Goal: Task Accomplishment & Management: Manage account settings

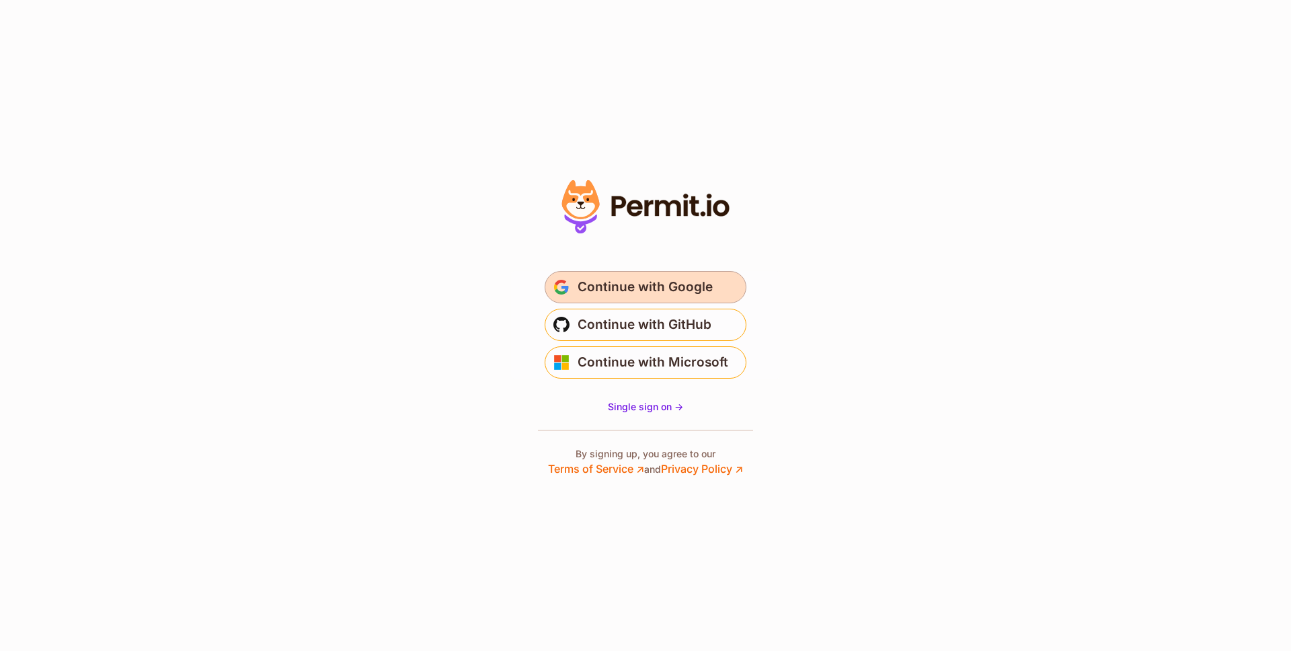
click at [666, 300] on button "Continue with Google" at bounding box center [646, 287] width 202 height 32
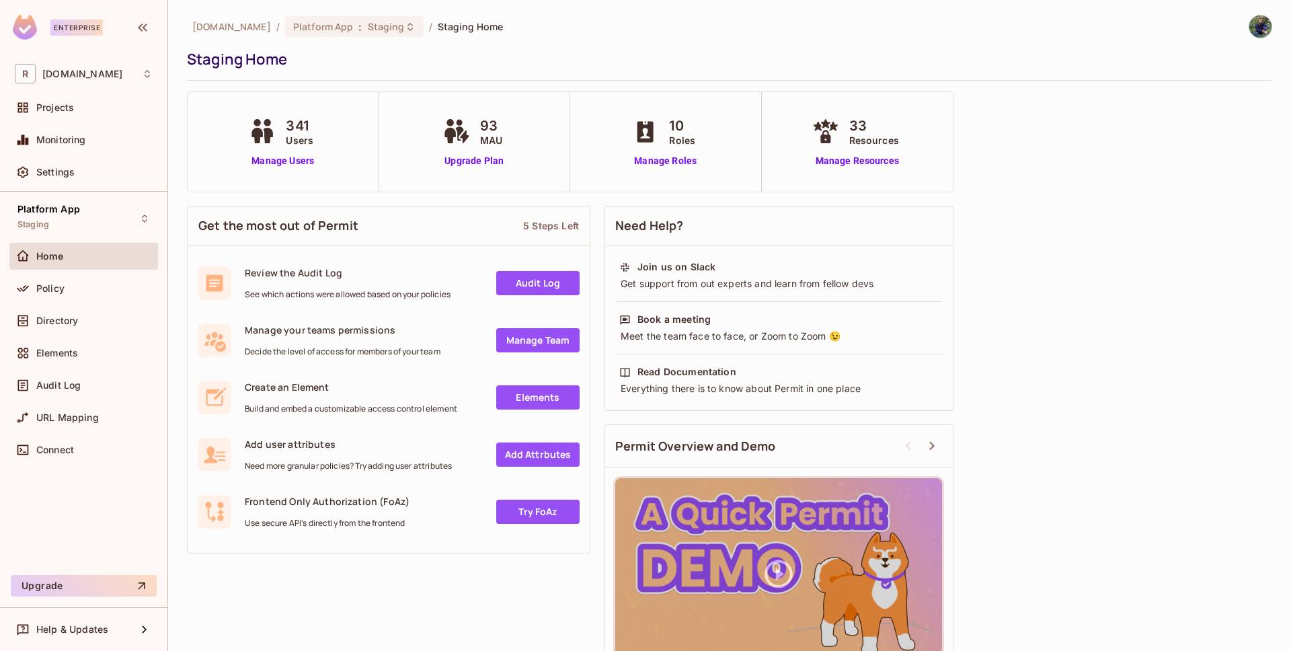
click at [882, 171] on div "33 Resources Manage Resources" at bounding box center [858, 142] width 192 height 100
click at [869, 157] on link "Manage Resources" at bounding box center [857, 161] width 97 height 14
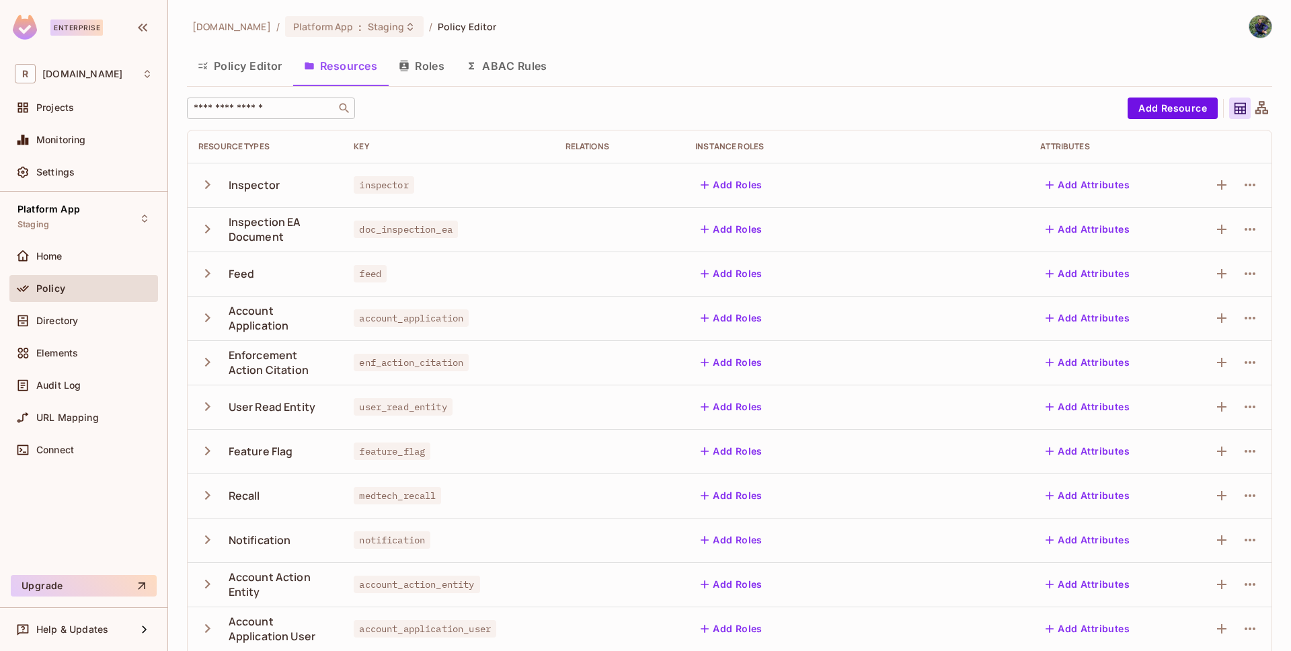
click at [301, 108] on input "text" at bounding box center [261, 108] width 141 height 13
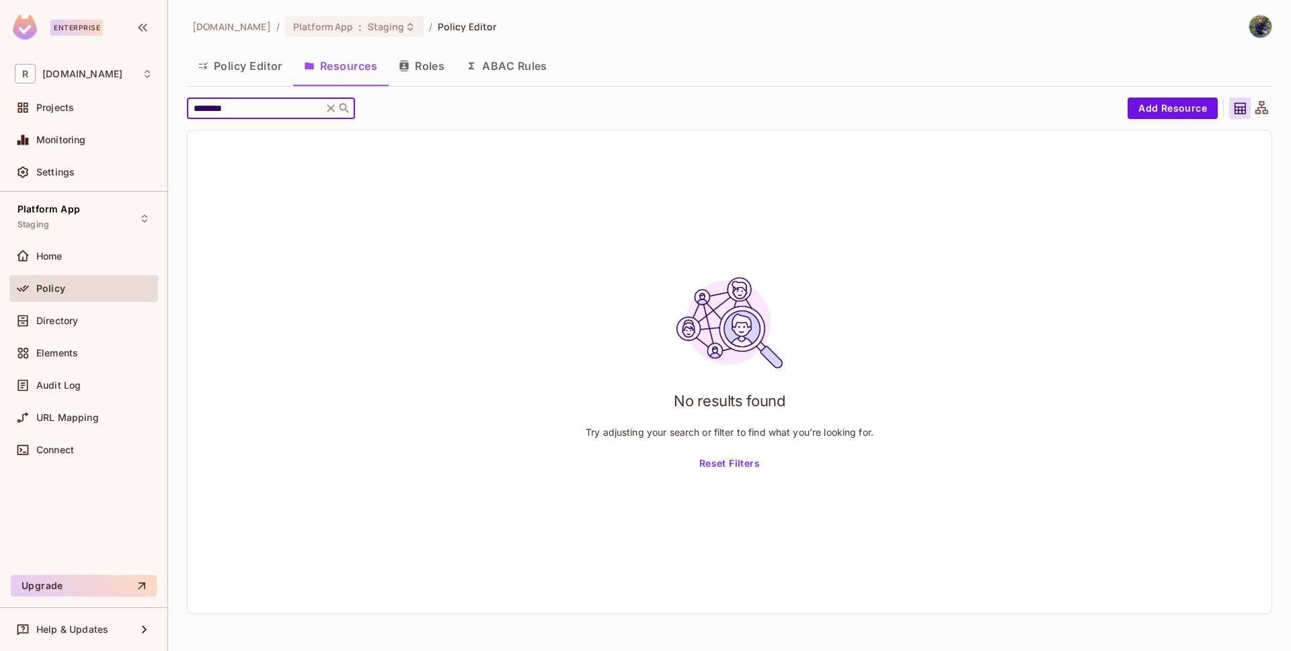
type input "********"
click at [325, 108] on icon at bounding box center [330, 108] width 13 height 13
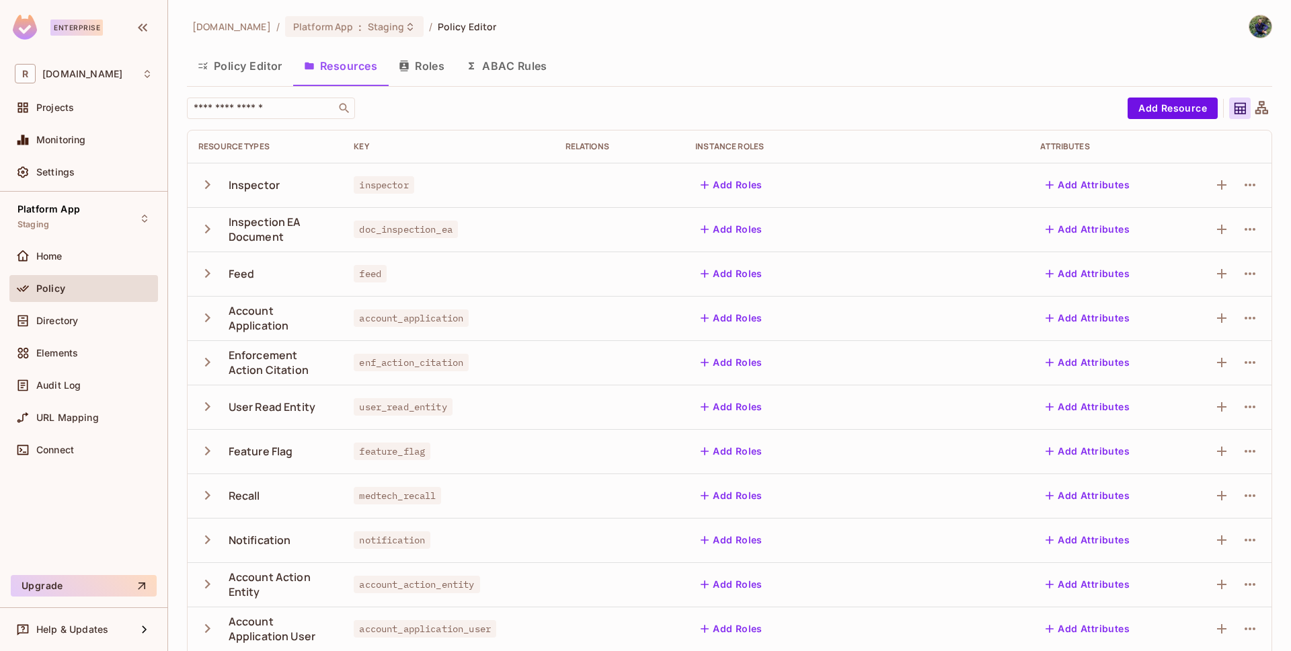
scroll to position [233, 0]
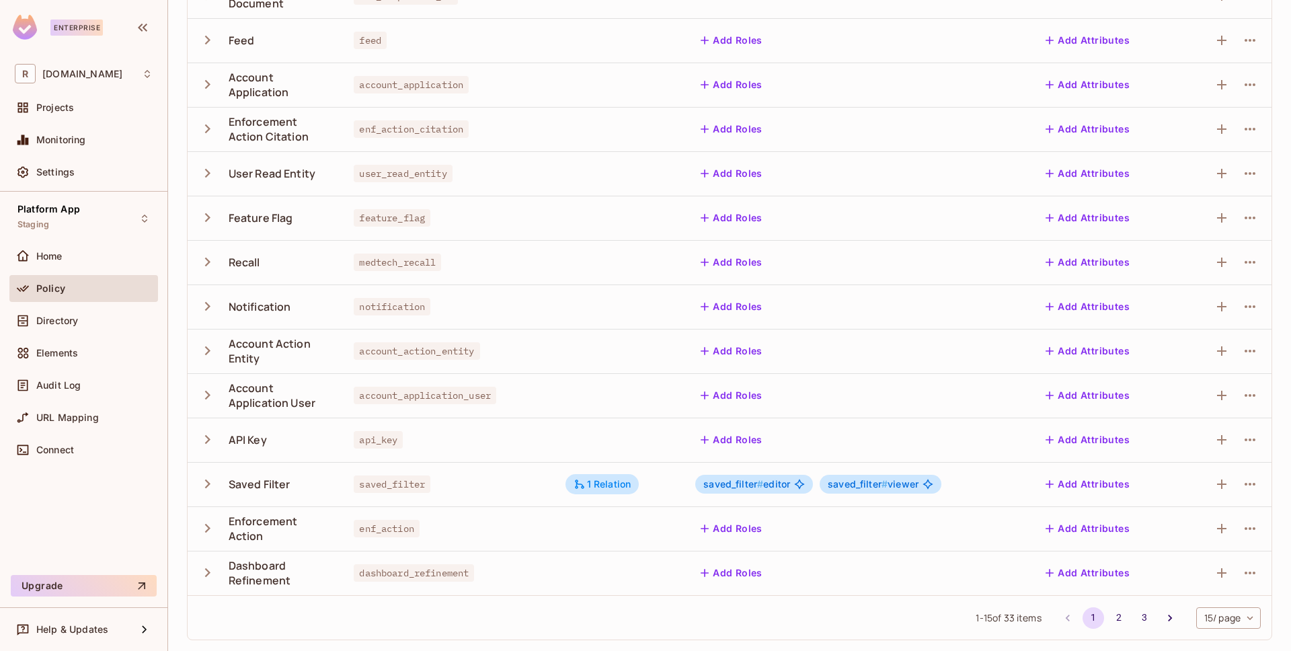
click at [217, 225] on button "button" at bounding box center [210, 217] width 24 height 29
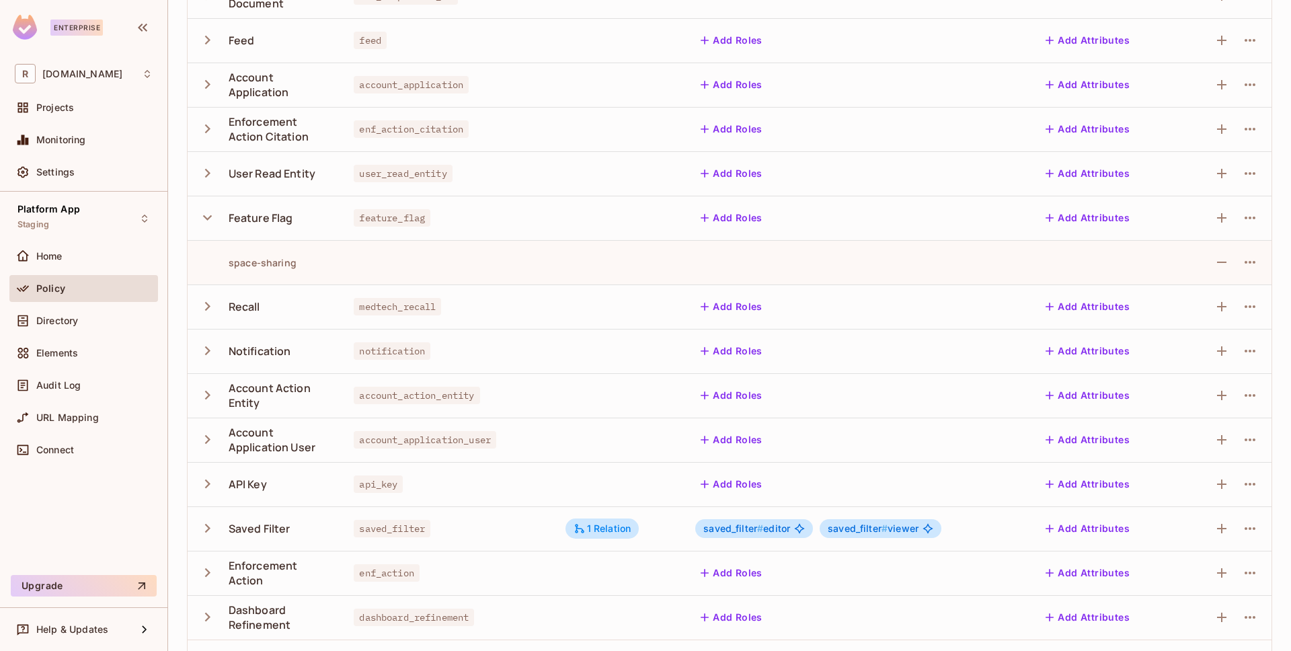
click at [213, 225] on icon "button" at bounding box center [207, 217] width 18 height 18
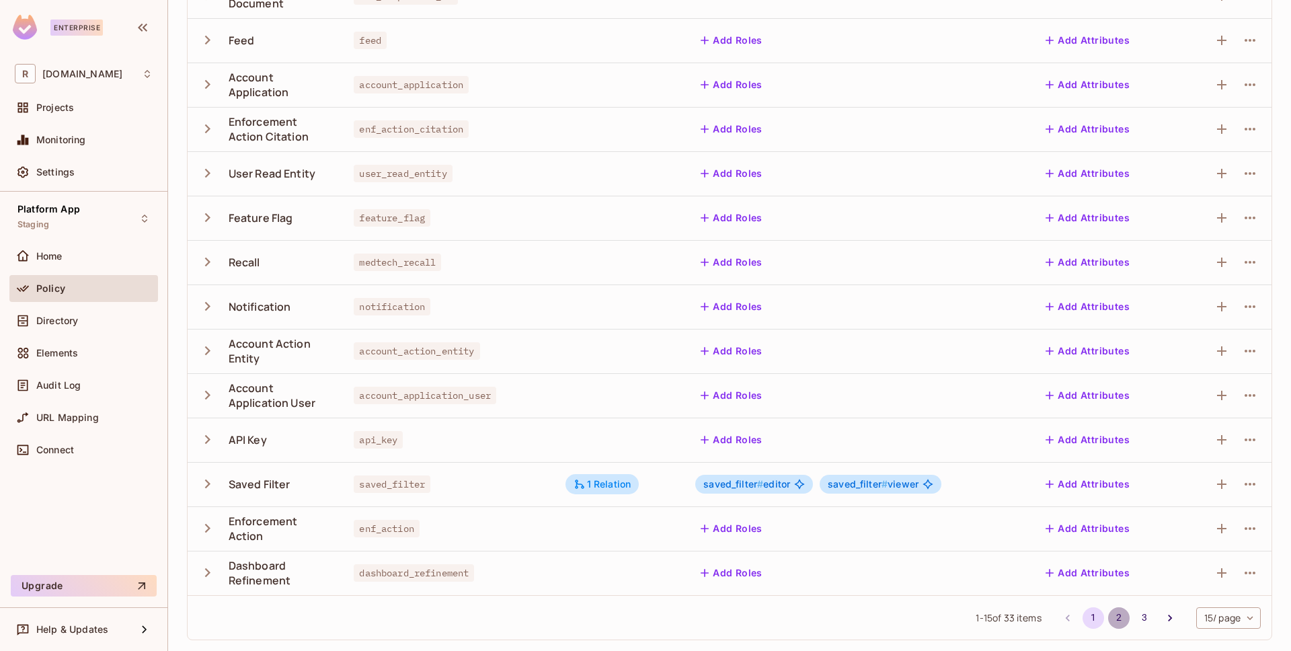
click at [1108, 615] on button "2" at bounding box center [1119, 618] width 22 height 22
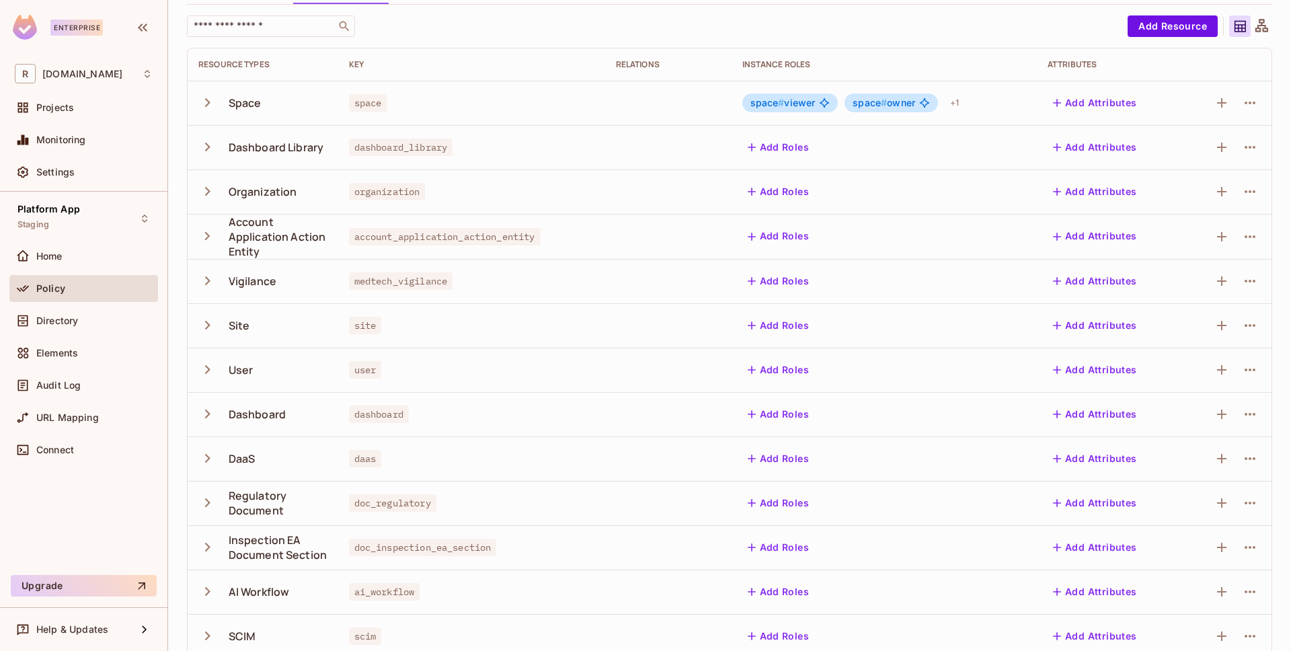
scroll to position [235, 0]
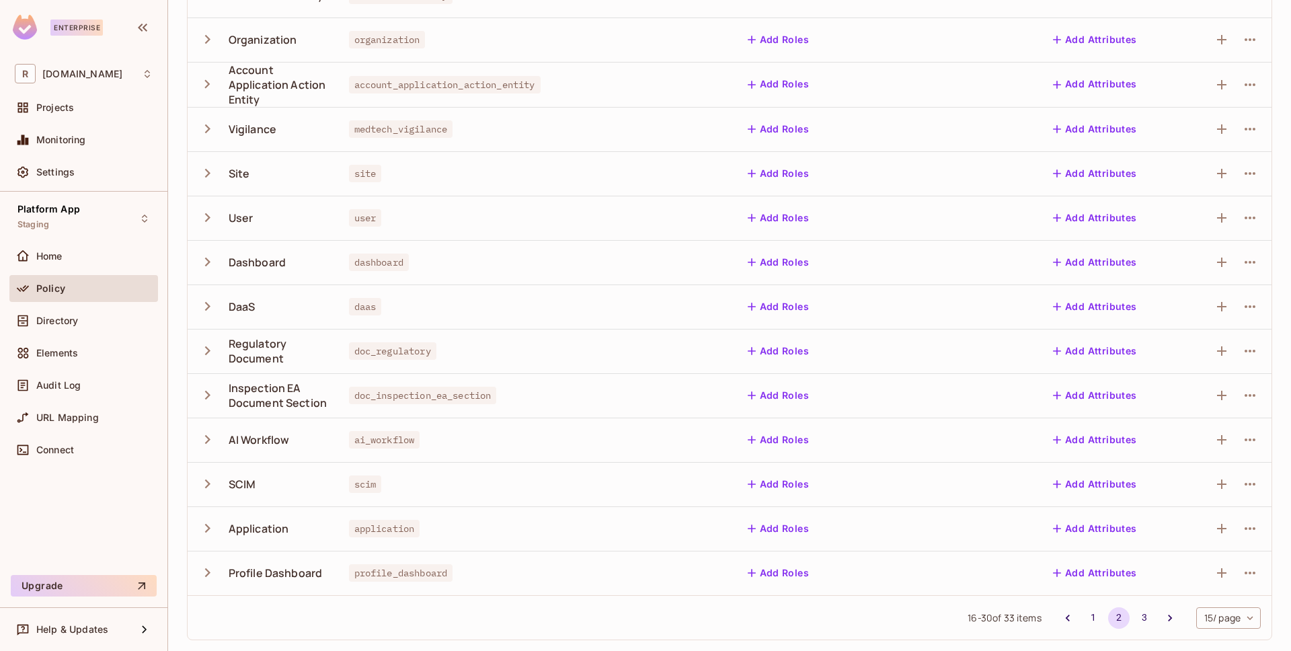
click at [1136, 617] on button "3" at bounding box center [1145, 618] width 22 height 22
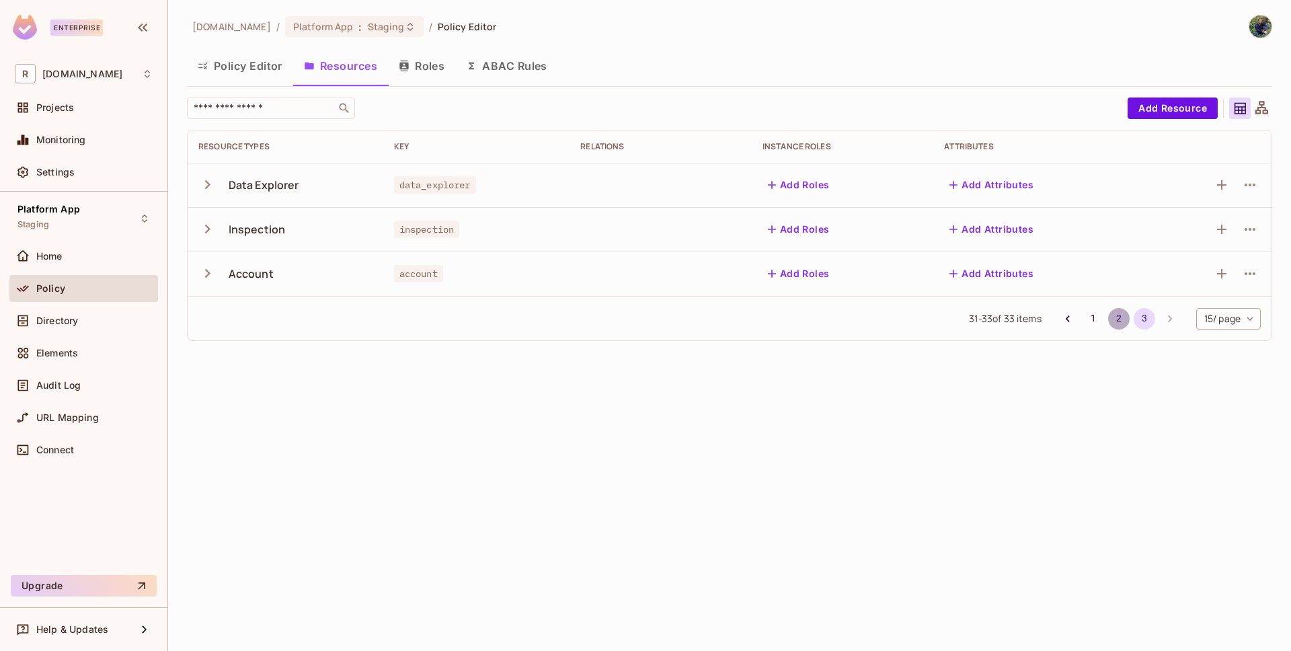
click at [1115, 325] on button "2" at bounding box center [1119, 319] width 22 height 22
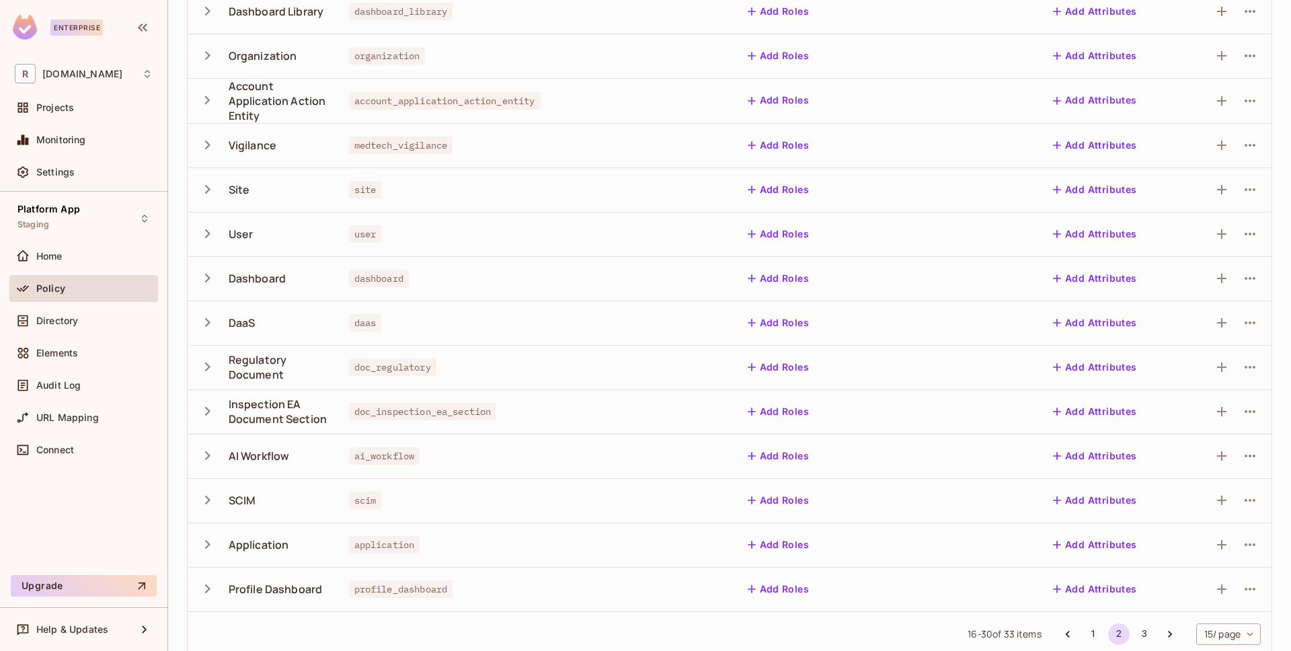
scroll to position [235, 0]
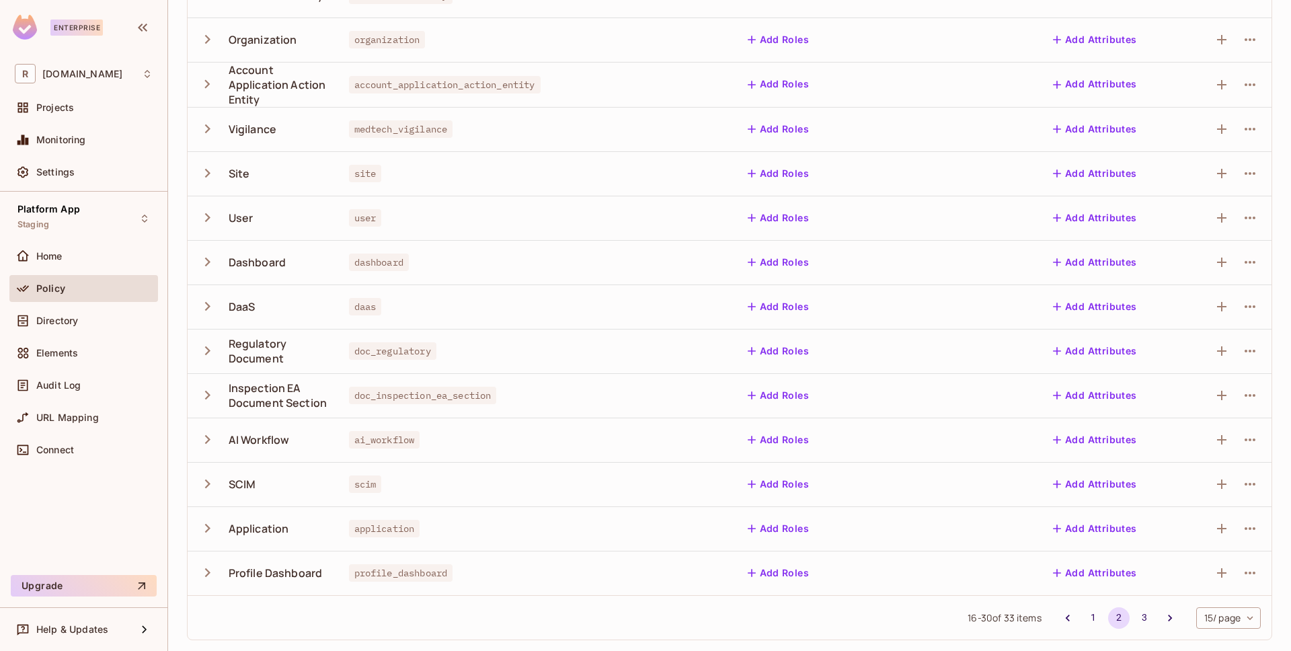
click at [206, 261] on icon "button" at bounding box center [207, 262] width 18 height 18
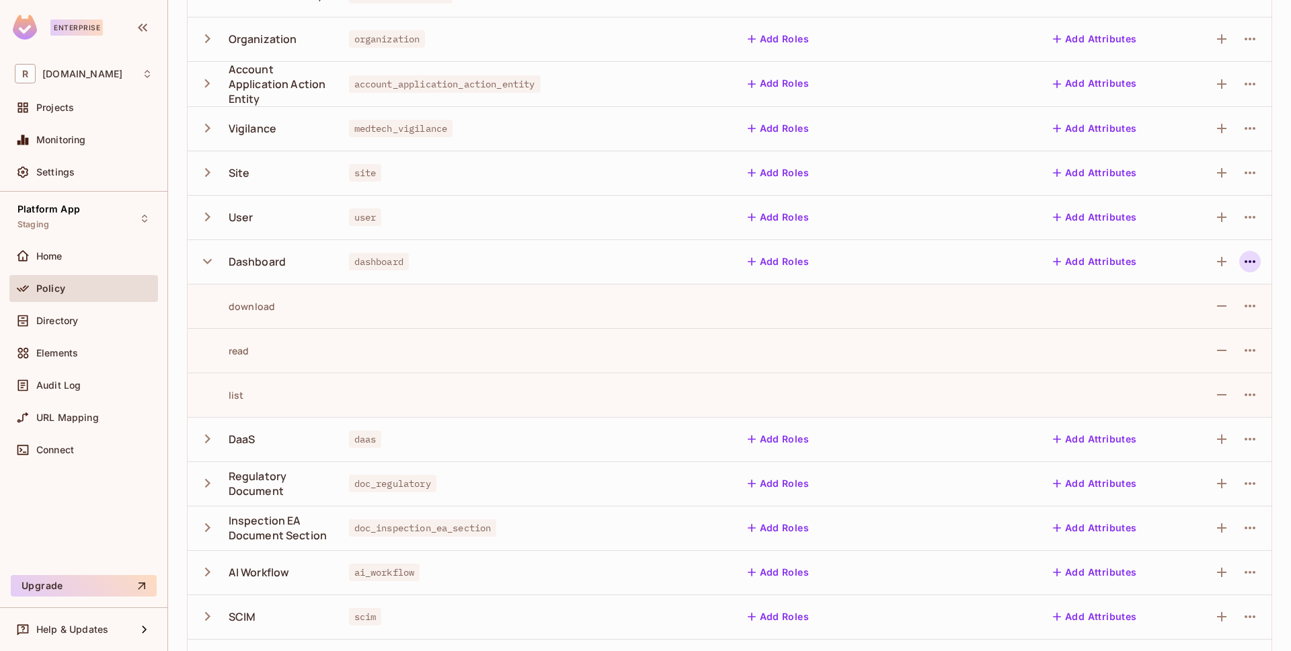
click at [1242, 258] on icon "button" at bounding box center [1250, 261] width 16 height 16
click at [1178, 313] on div "Edit Resource" at bounding box center [1181, 314] width 63 height 13
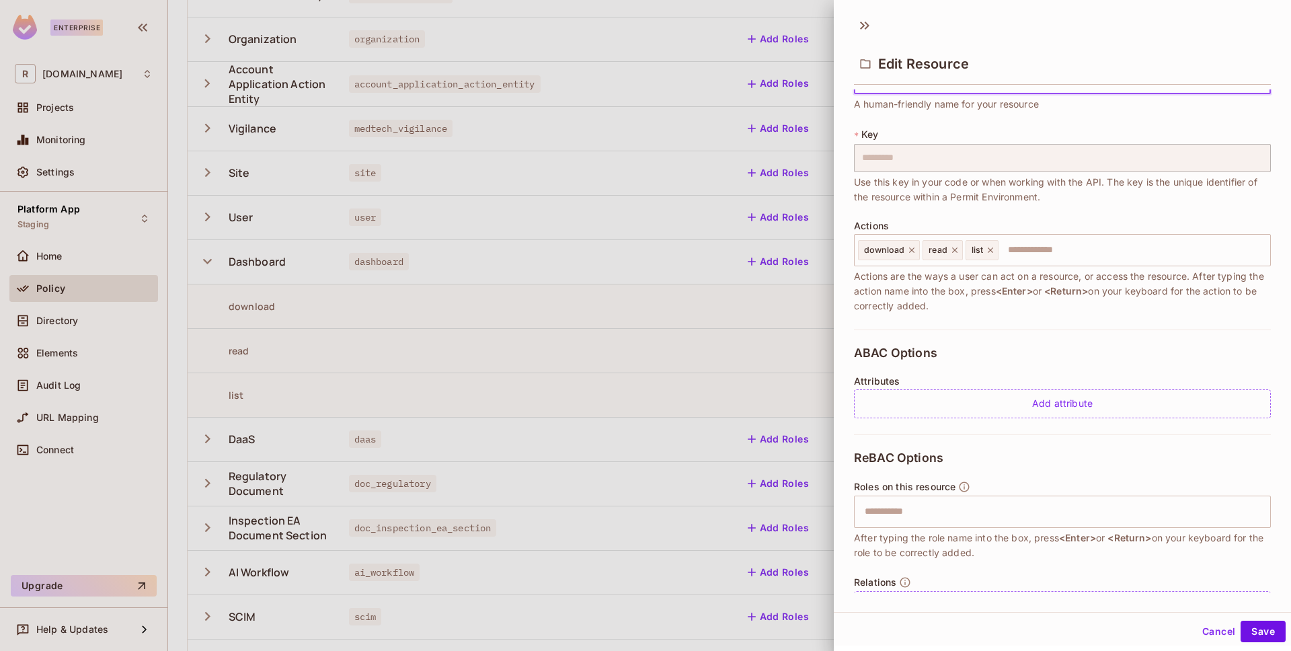
scroll to position [0, 0]
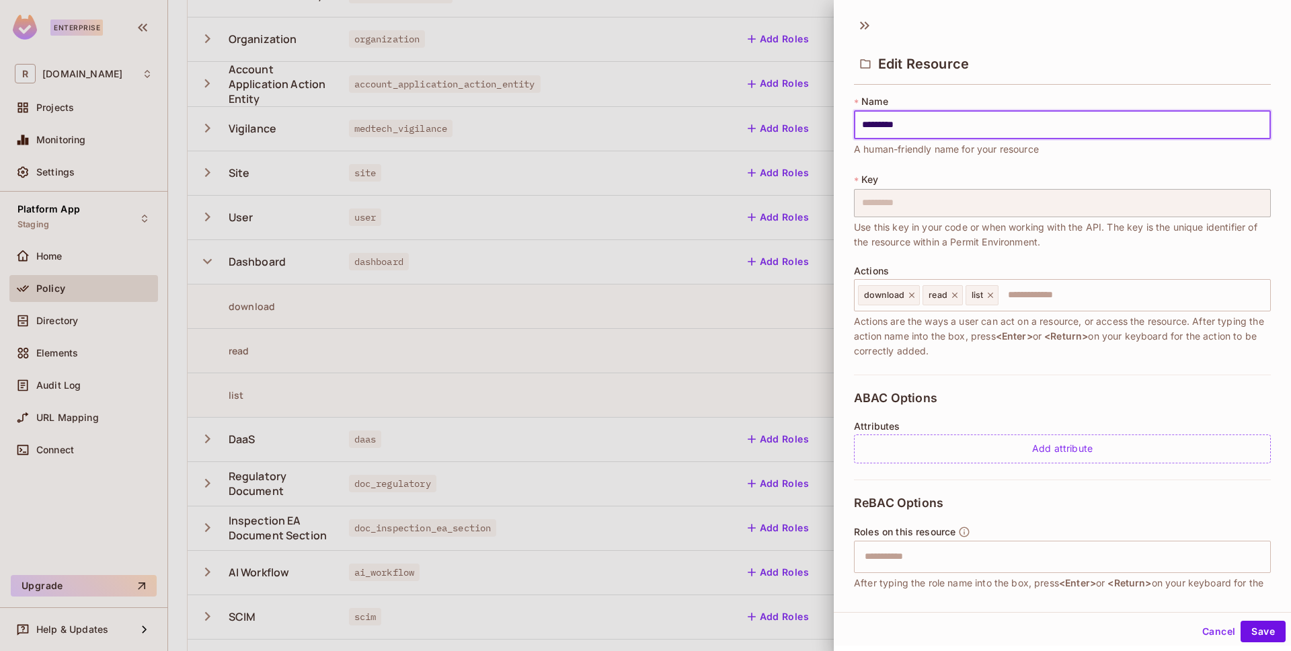
click at [262, 270] on div at bounding box center [645, 325] width 1291 height 651
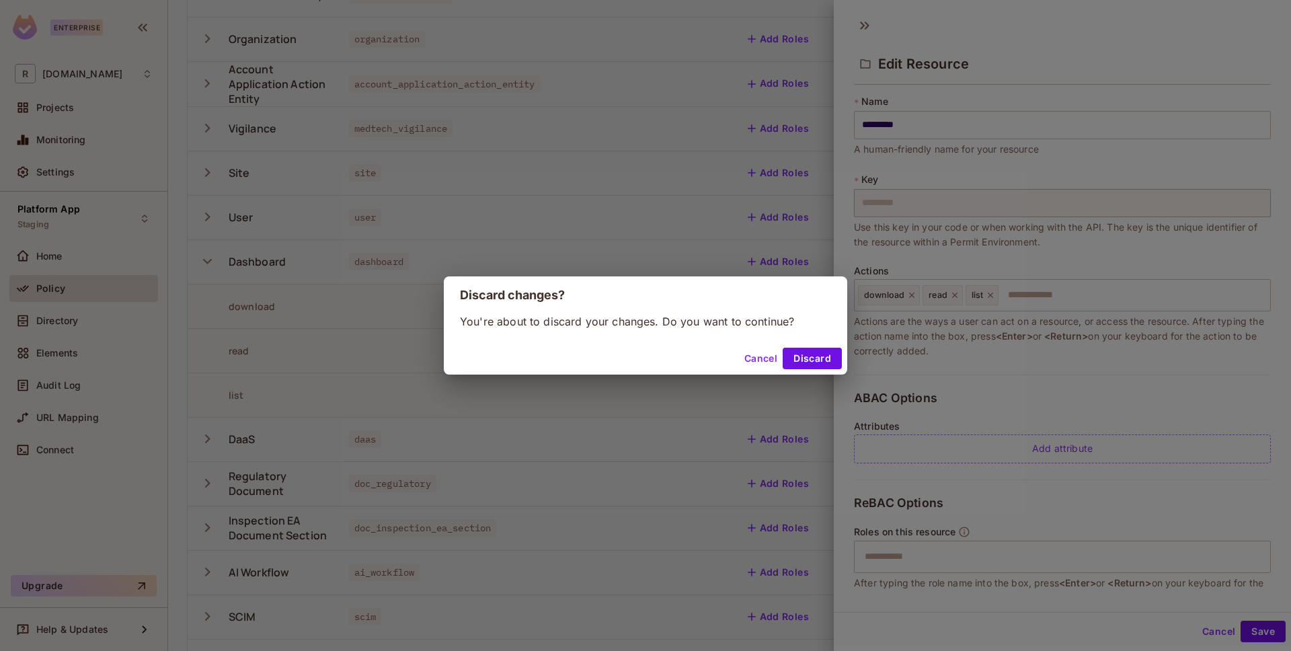
click at [210, 260] on div "Discard changes? You're about to discard your changes. Do you want to continue?…" at bounding box center [645, 325] width 1291 height 651
